Goal: Task Accomplishment & Management: Manage account settings

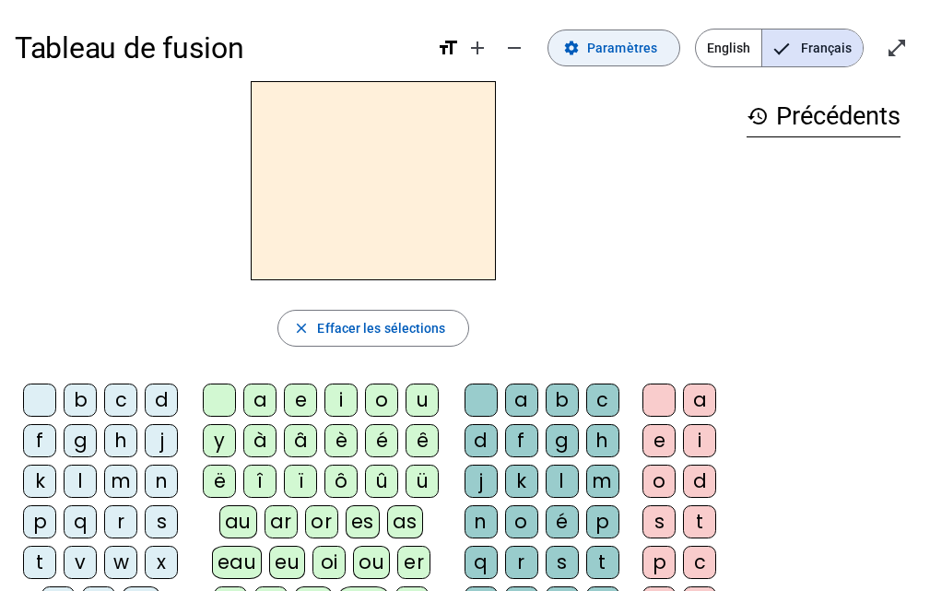
click at [595, 48] on span "Paramètres" at bounding box center [622, 48] width 70 height 22
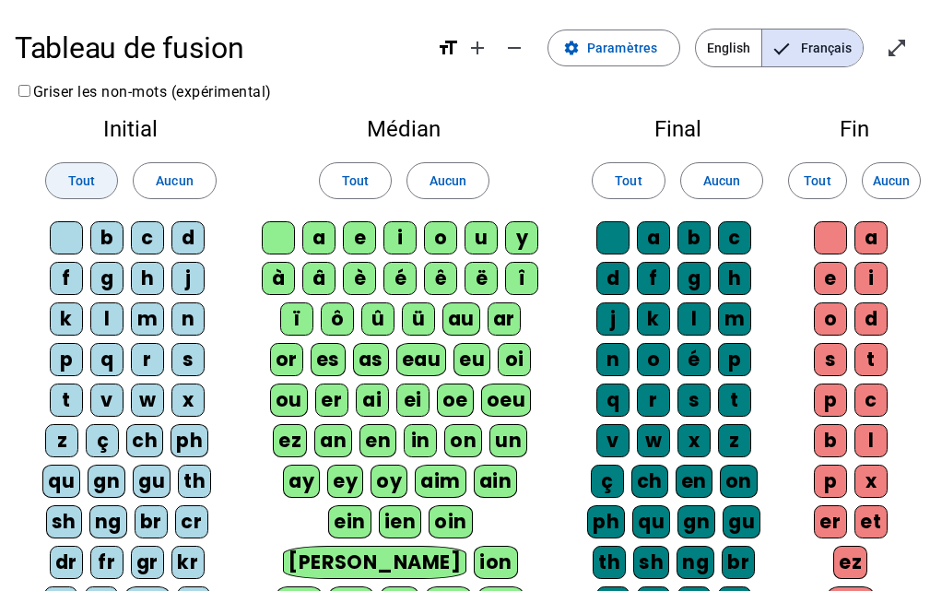
drag, startPoint x: 98, startPoint y: 181, endPoint x: 377, endPoint y: 181, distance: 279.4
click at [108, 181] on span at bounding box center [81, 181] width 71 height 44
drag, startPoint x: 373, startPoint y: 177, endPoint x: 461, endPoint y: 186, distance: 89.0
click at [377, 177] on span at bounding box center [355, 181] width 71 height 44
drag, startPoint x: 621, startPoint y: 178, endPoint x: 741, endPoint y: 188, distance: 120.3
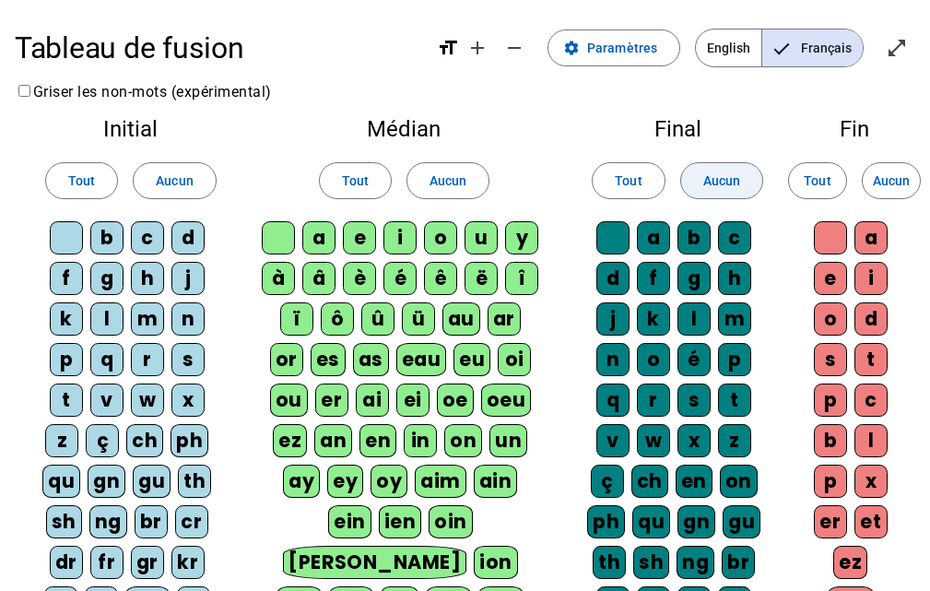
click at [629, 179] on span "Tout" at bounding box center [628, 181] width 27 height 22
click at [822, 179] on span "Tout" at bounding box center [817, 181] width 27 height 22
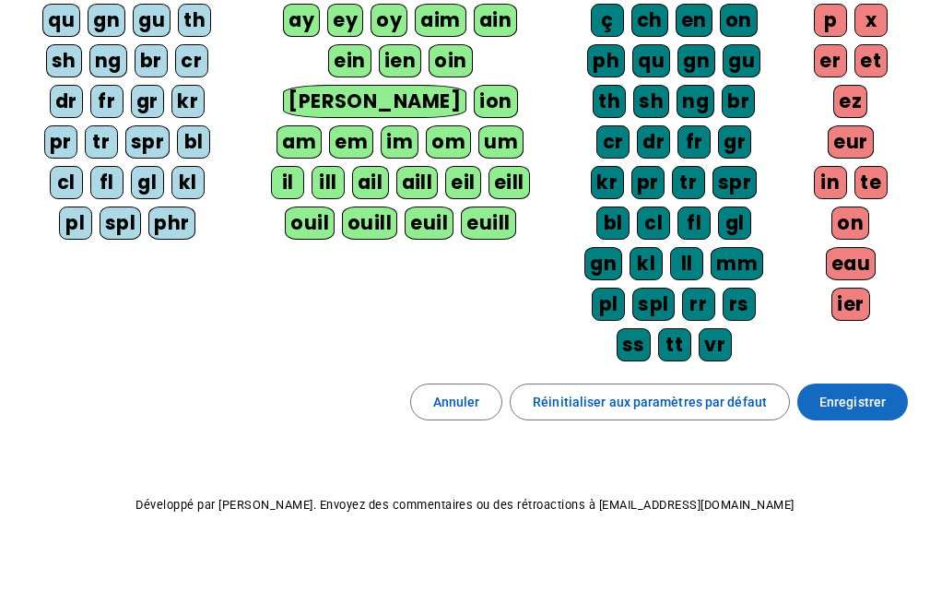
click at [859, 400] on span "Enregistrer" at bounding box center [853, 402] width 66 height 22
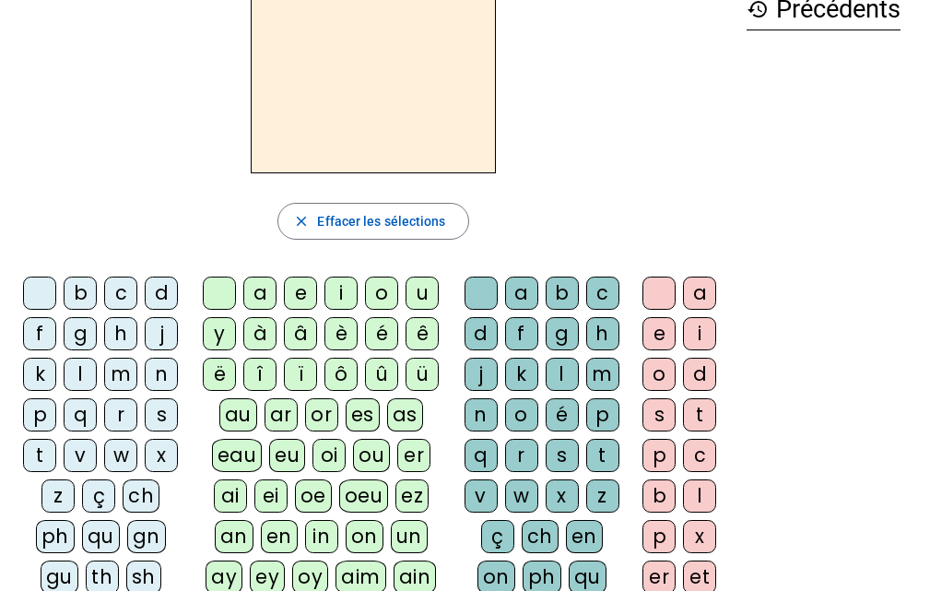
scroll to position [199, 0]
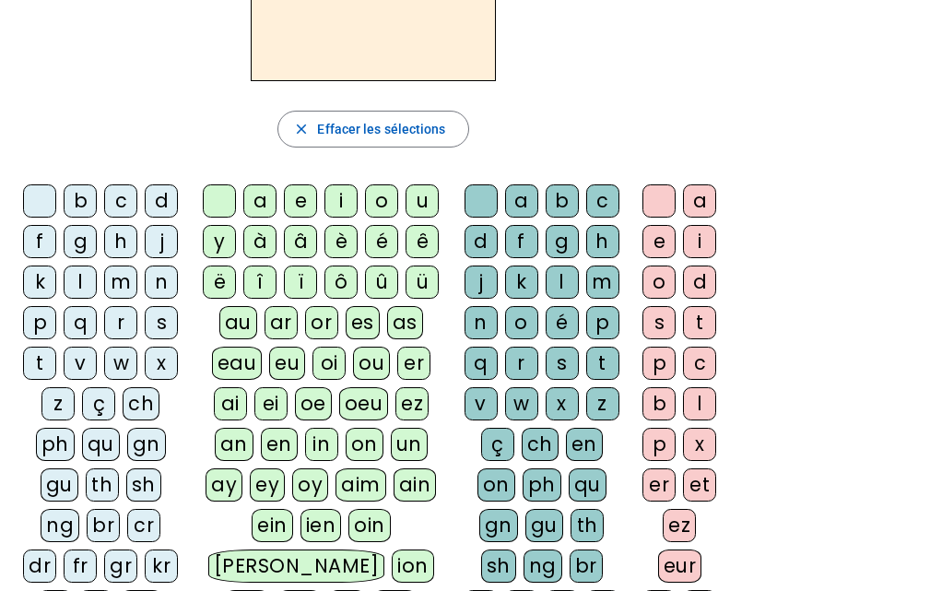
click at [65, 398] on div "z" at bounding box center [57, 403] width 33 height 33
click at [371, 200] on div "o" at bounding box center [381, 200] width 33 height 33
click at [663, 275] on div "o" at bounding box center [659, 282] width 33 height 33
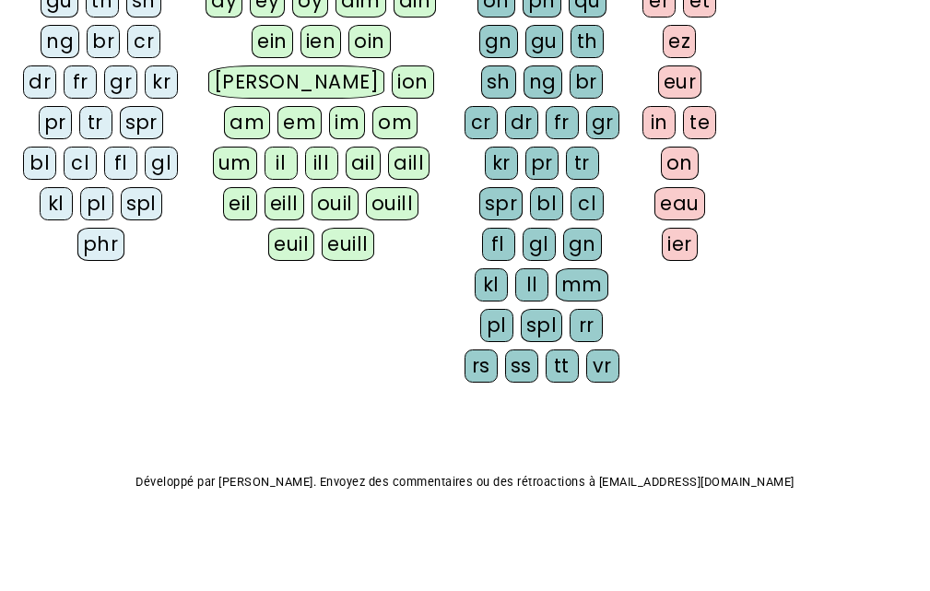
scroll to position [38, 0]
